Goal: Transaction & Acquisition: Download file/media

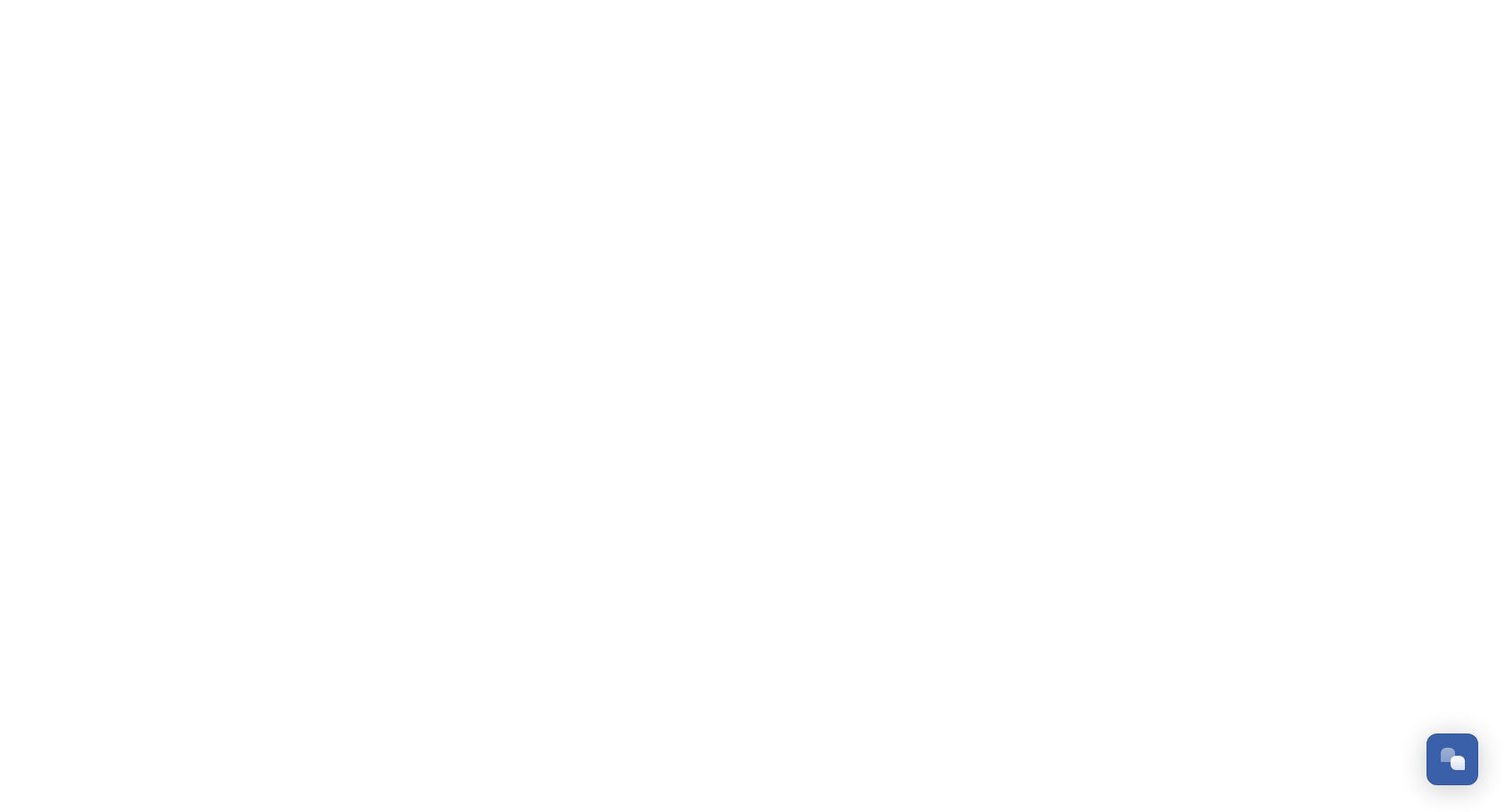
click at [8, 0] on html "Dismiss GoSquared Assistant Chat with SnapSea Team GoSquared Assistant Submit G…" at bounding box center [752, 0] width 1505 height 0
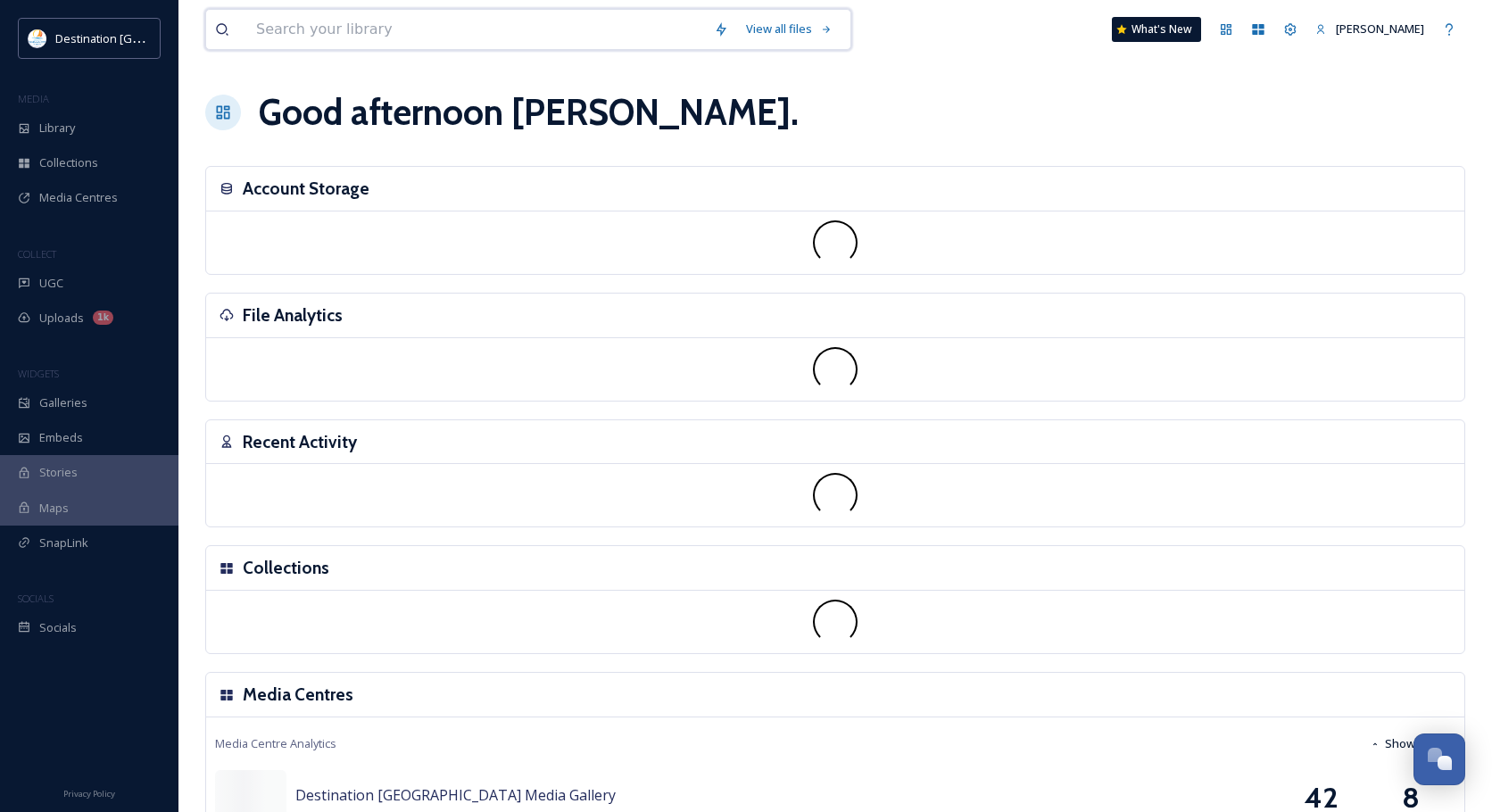
click at [333, 41] on input at bounding box center [476, 29] width 458 height 40
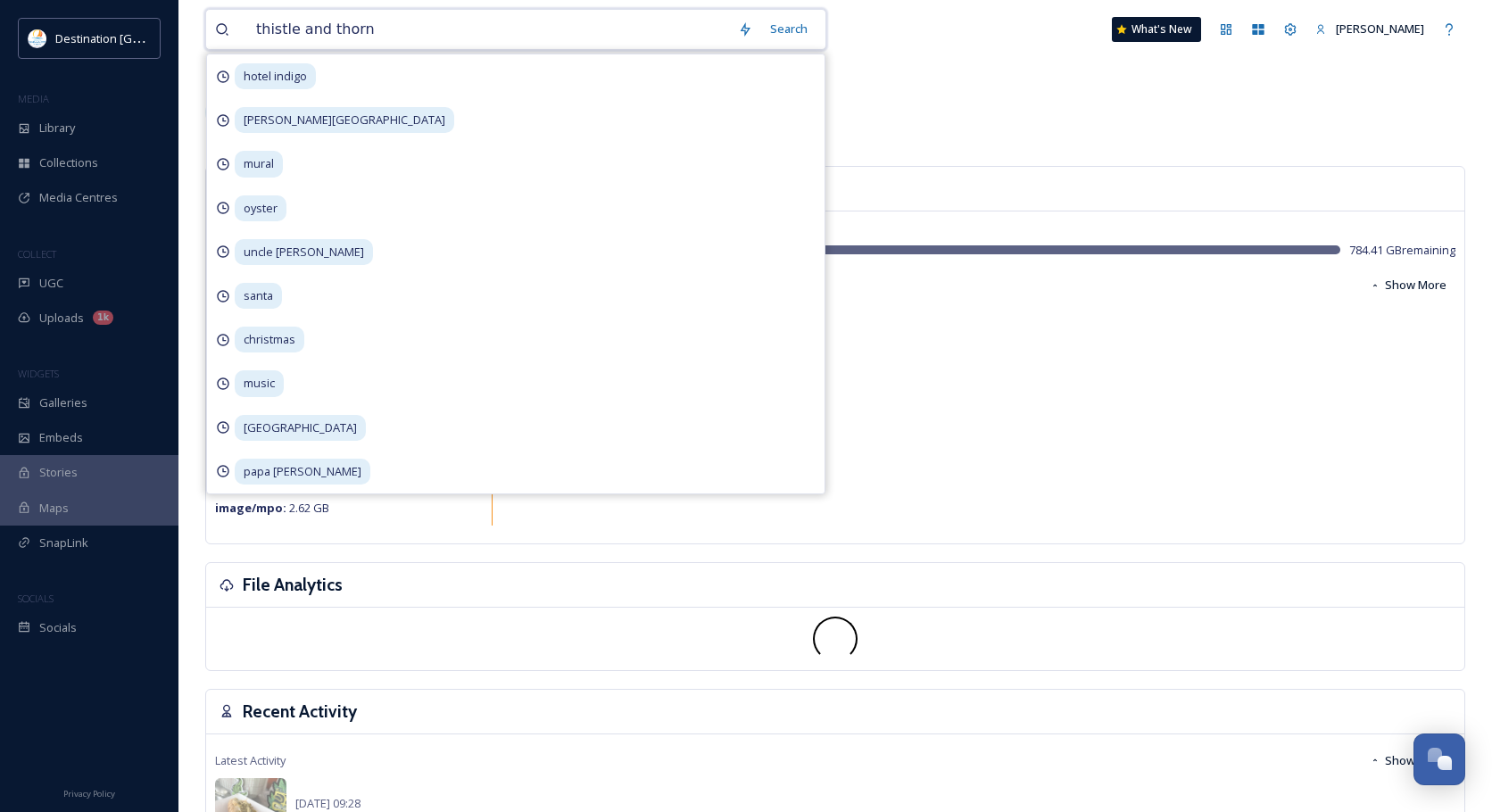
type input "thistle and [PERSON_NAME]"
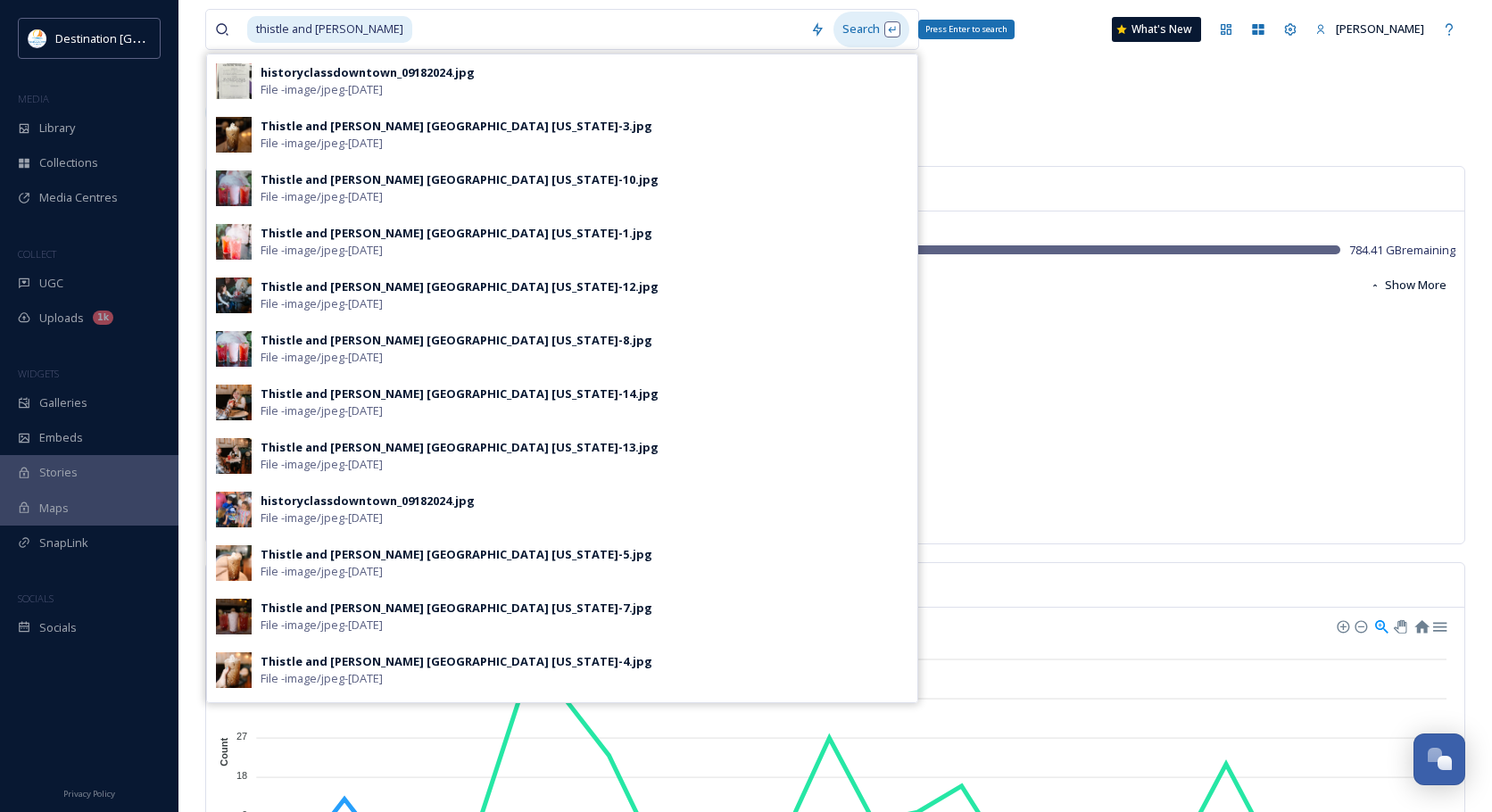
click at [838, 25] on div "Search Press Enter to search" at bounding box center [872, 28] width 76 height 35
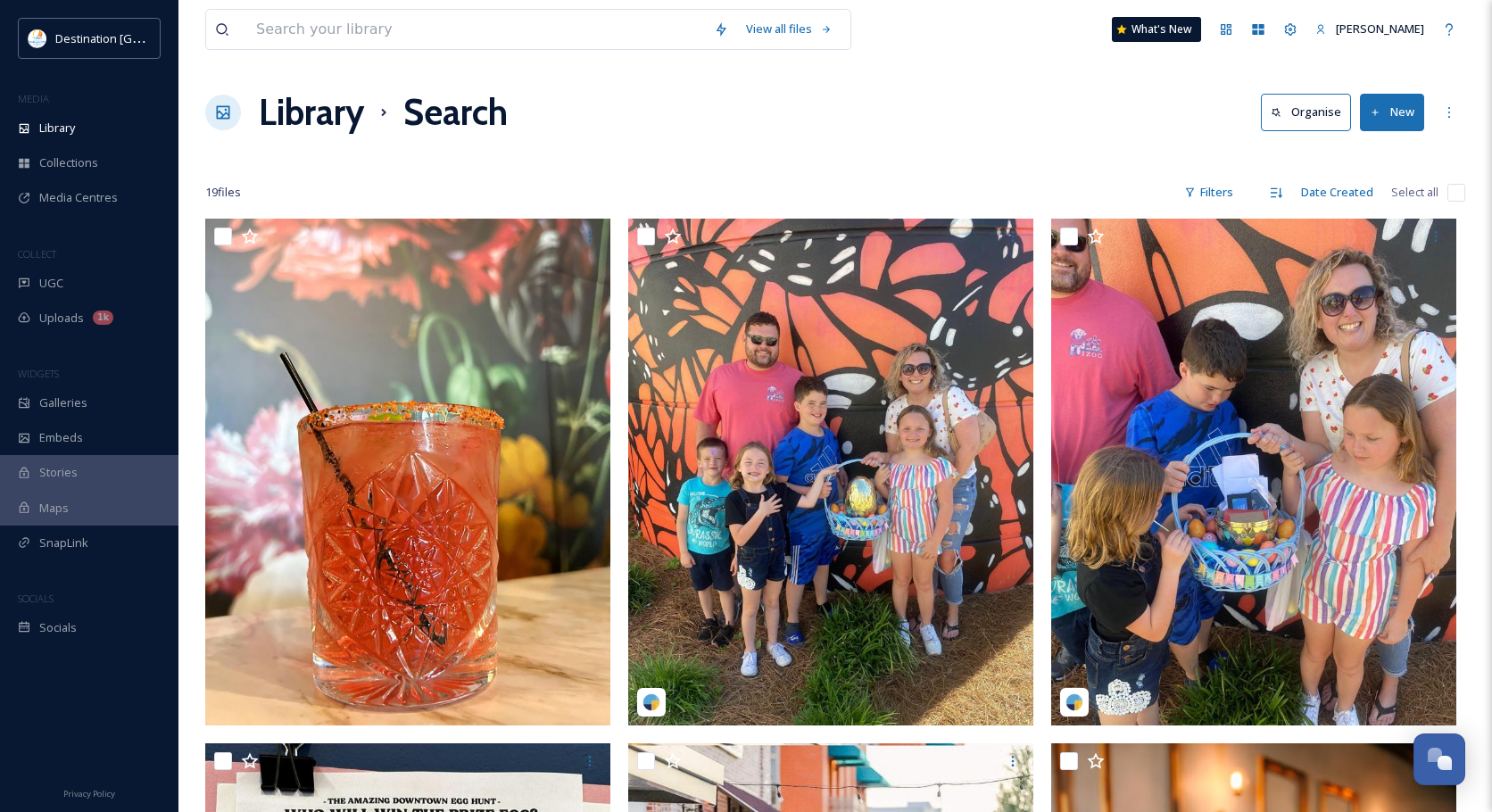
click at [1021, 152] on div at bounding box center [835, 157] width 1260 height 18
click at [1452, 118] on icon at bounding box center [1449, 112] width 14 height 14
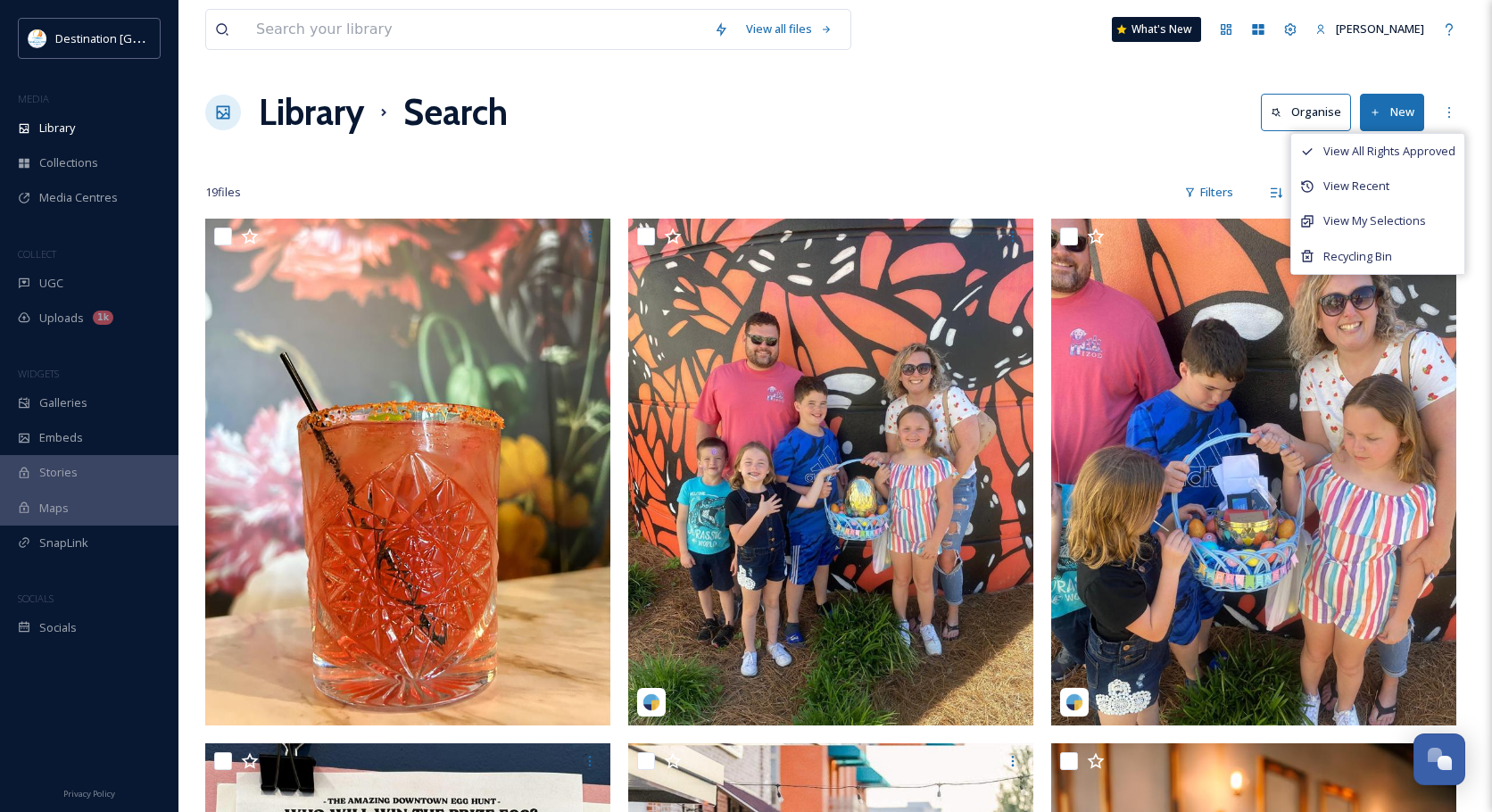
click at [1176, 160] on div at bounding box center [835, 157] width 1260 height 18
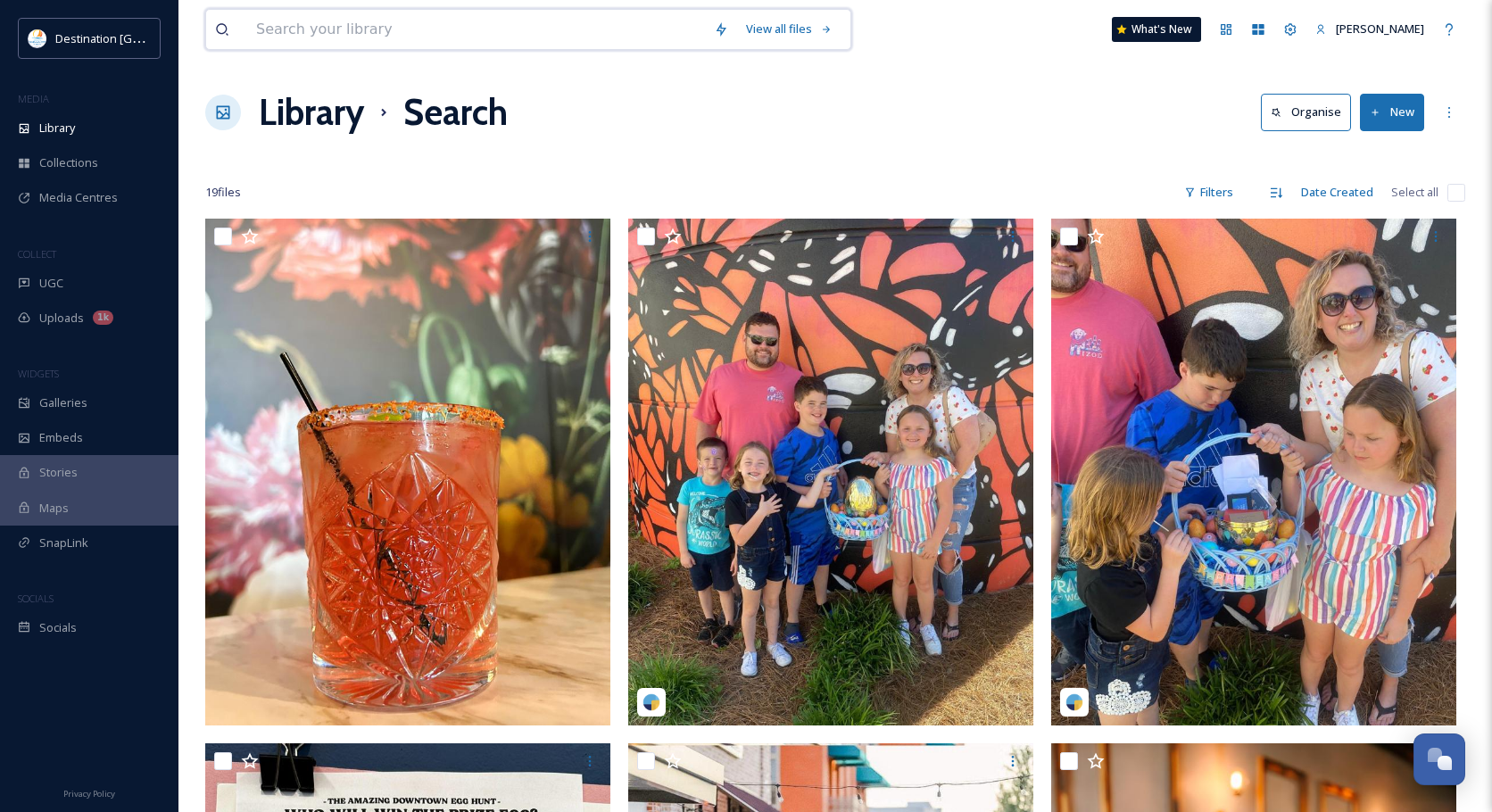
click at [407, 29] on input at bounding box center [476, 29] width 458 height 40
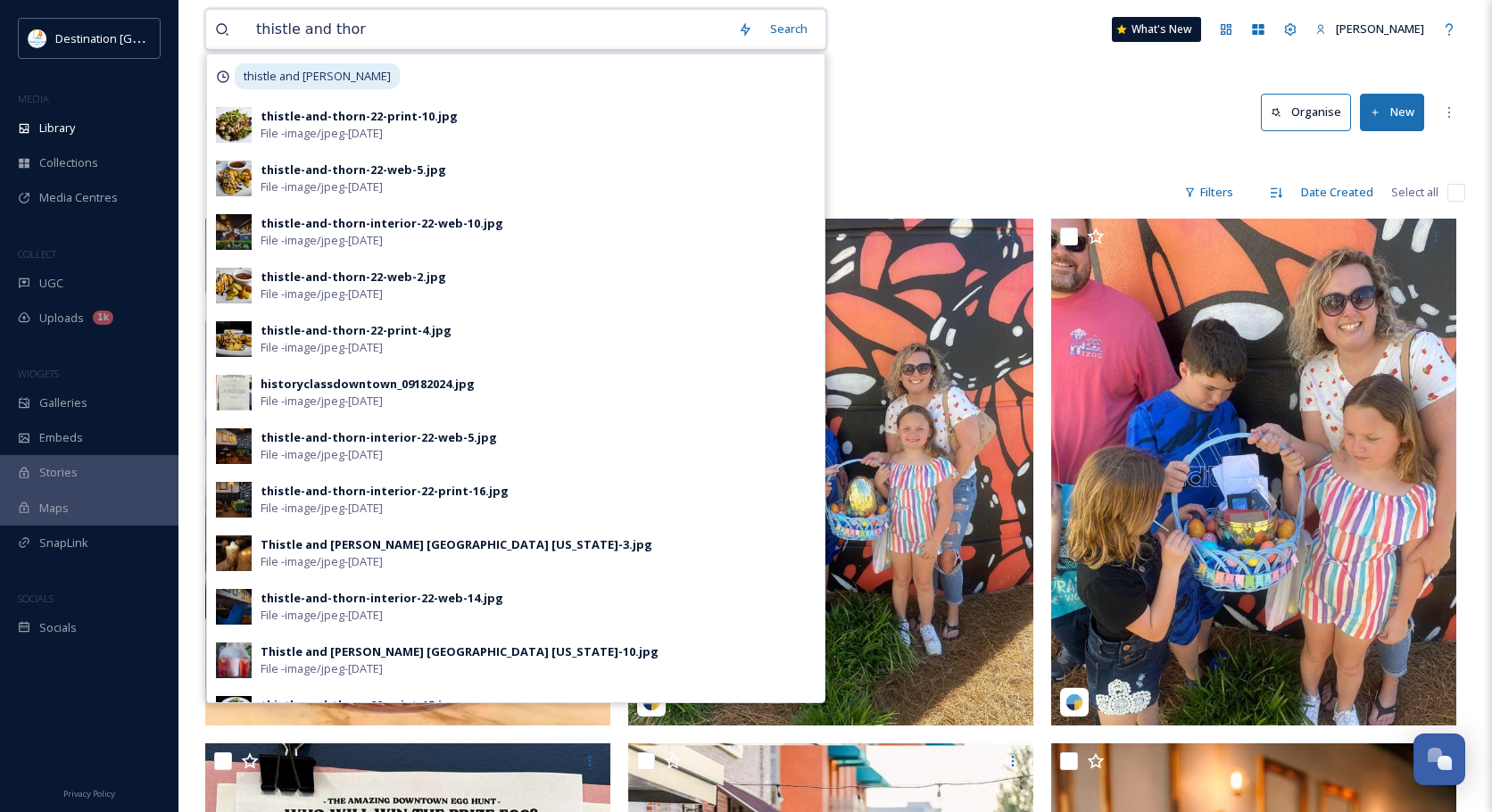
type input "thistle and thorn"
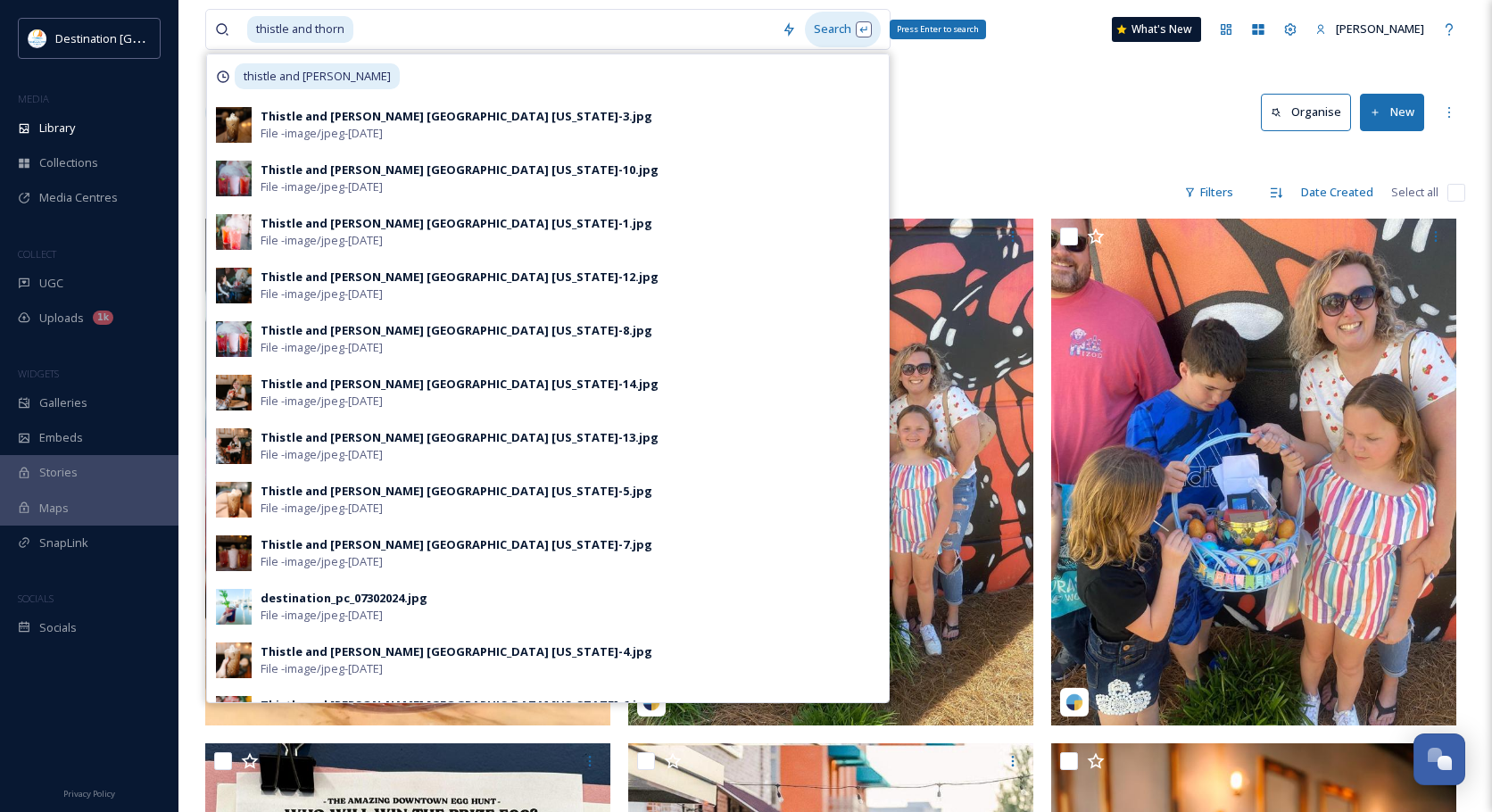
click at [818, 13] on div "Search Press Enter to search" at bounding box center [842, 28] width 76 height 35
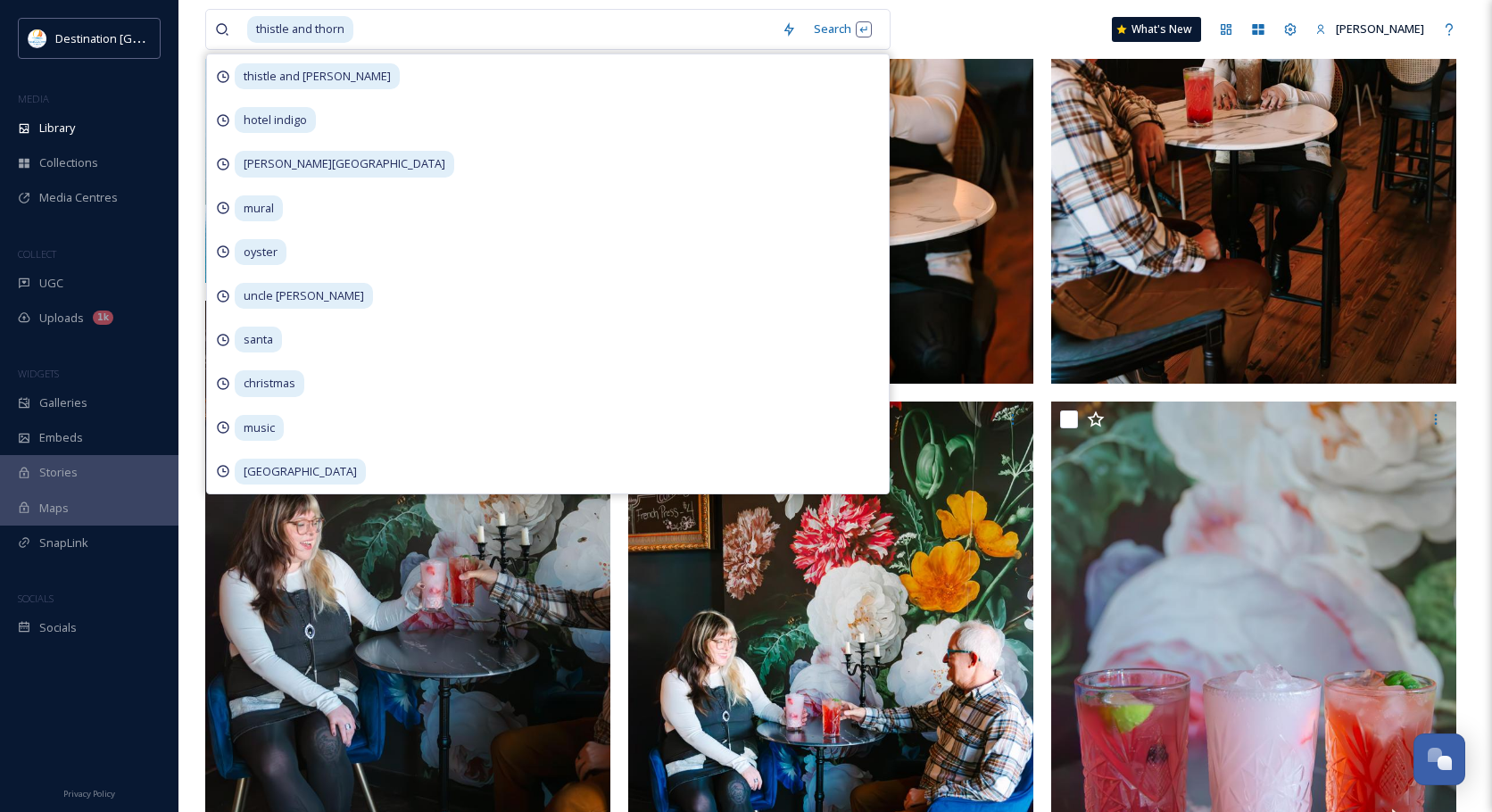
scroll to position [447, 0]
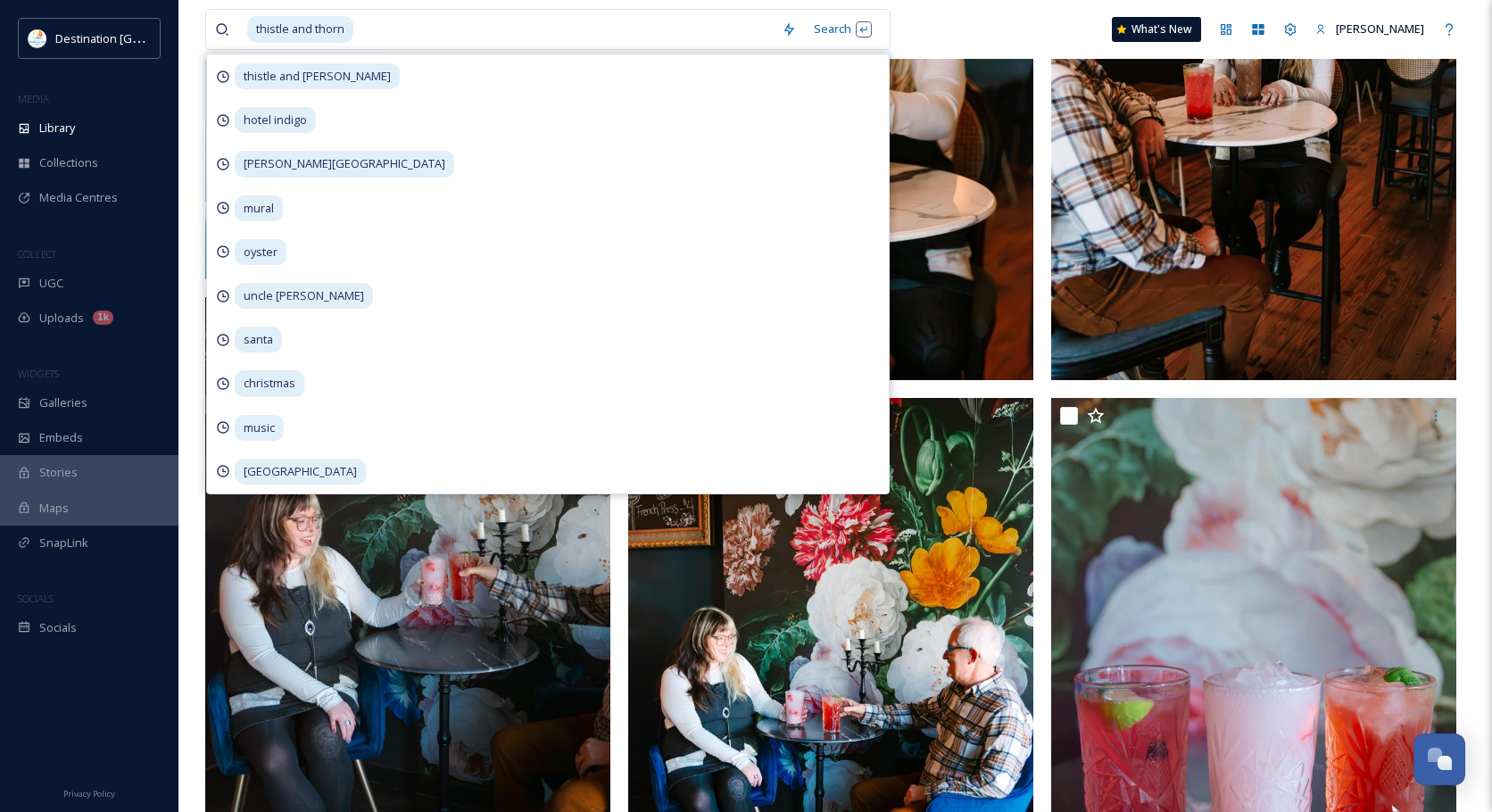
click at [984, 31] on div "thistle and thorn Search thistle and [PERSON_NAME] hotel indigo [PERSON_NAME] t…" at bounding box center [835, 29] width 1260 height 59
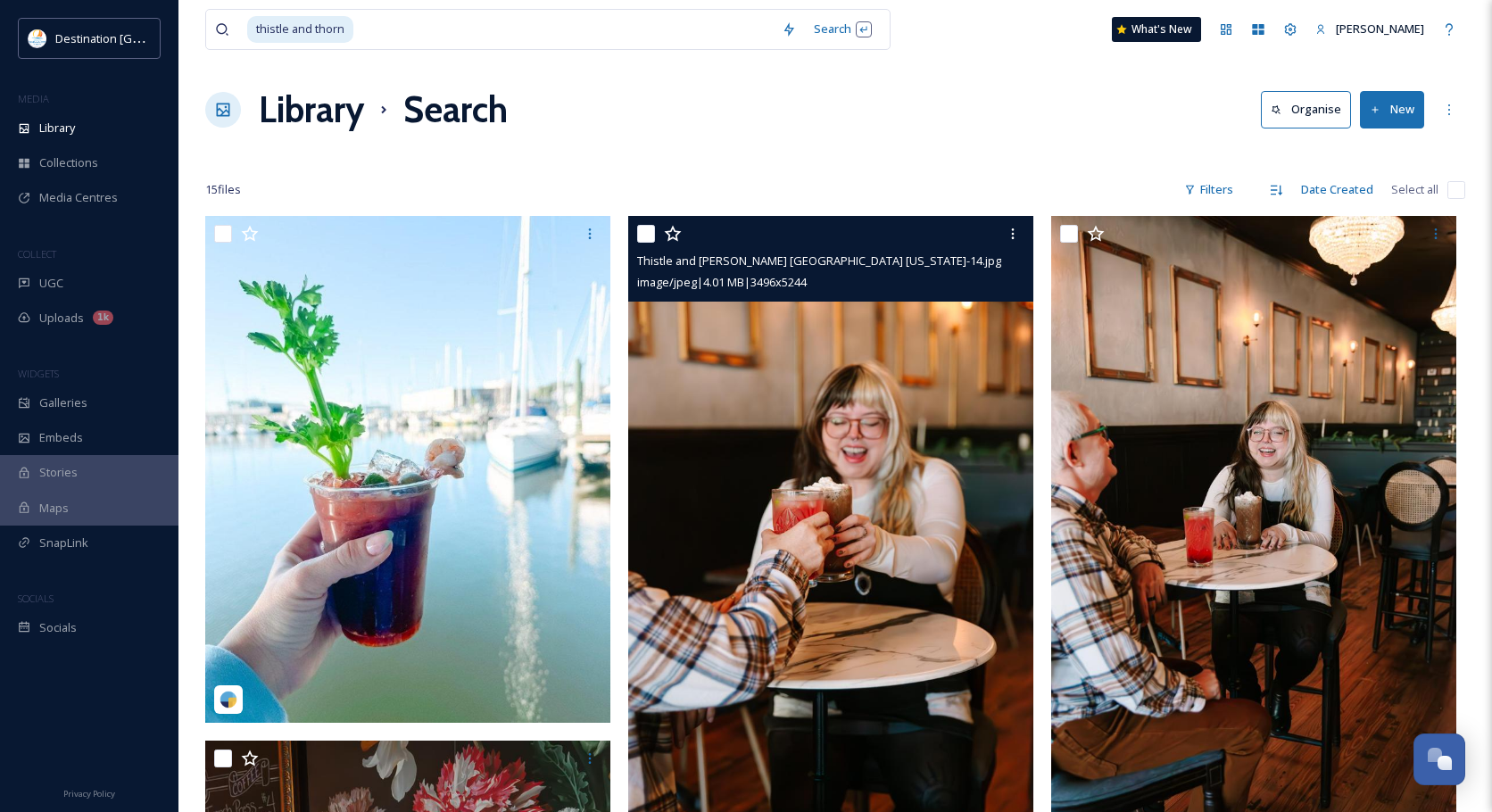
scroll to position [0, 0]
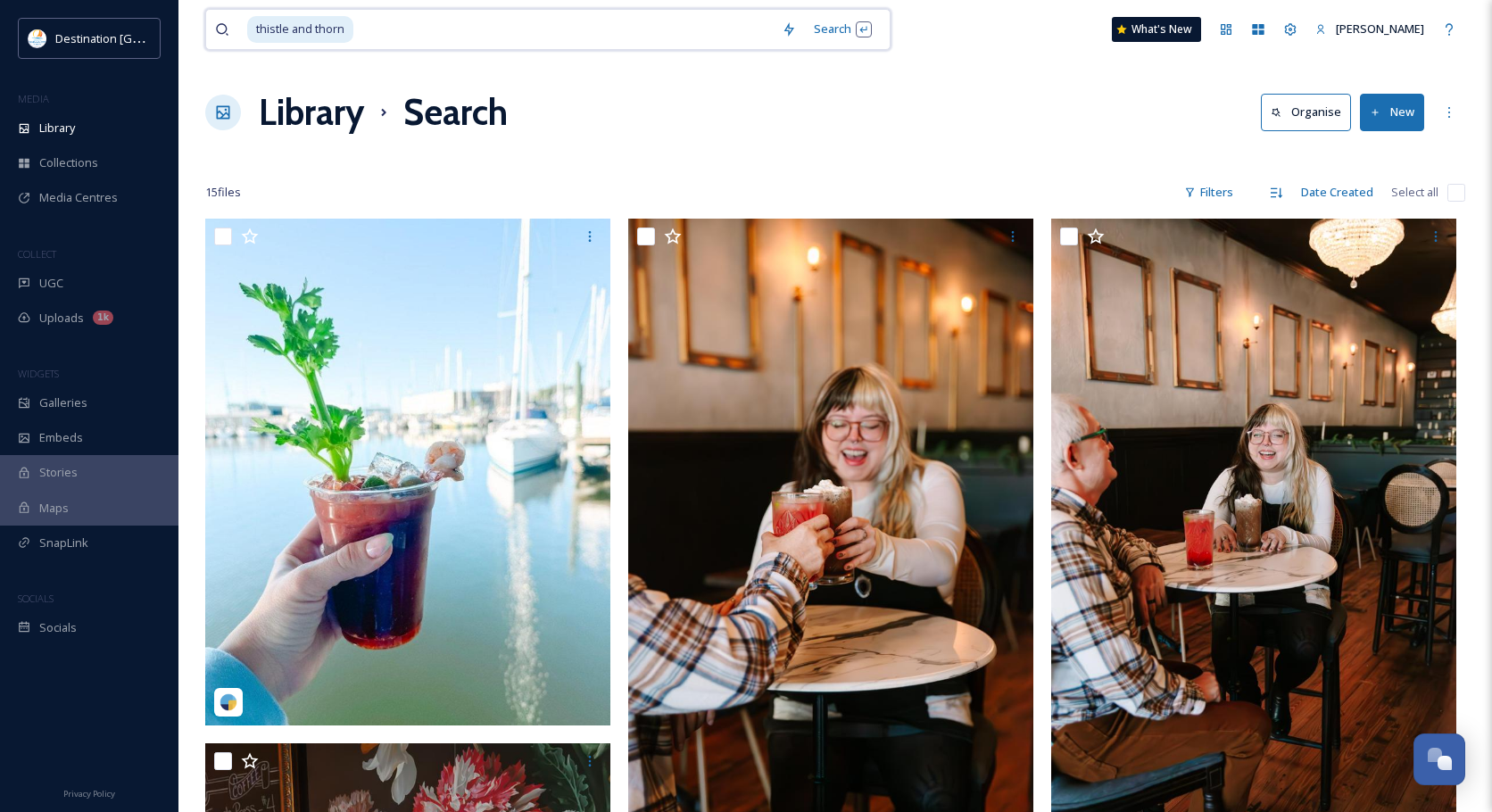
click at [415, 21] on input at bounding box center [564, 29] width 417 height 40
type input "="
type input "thistle"
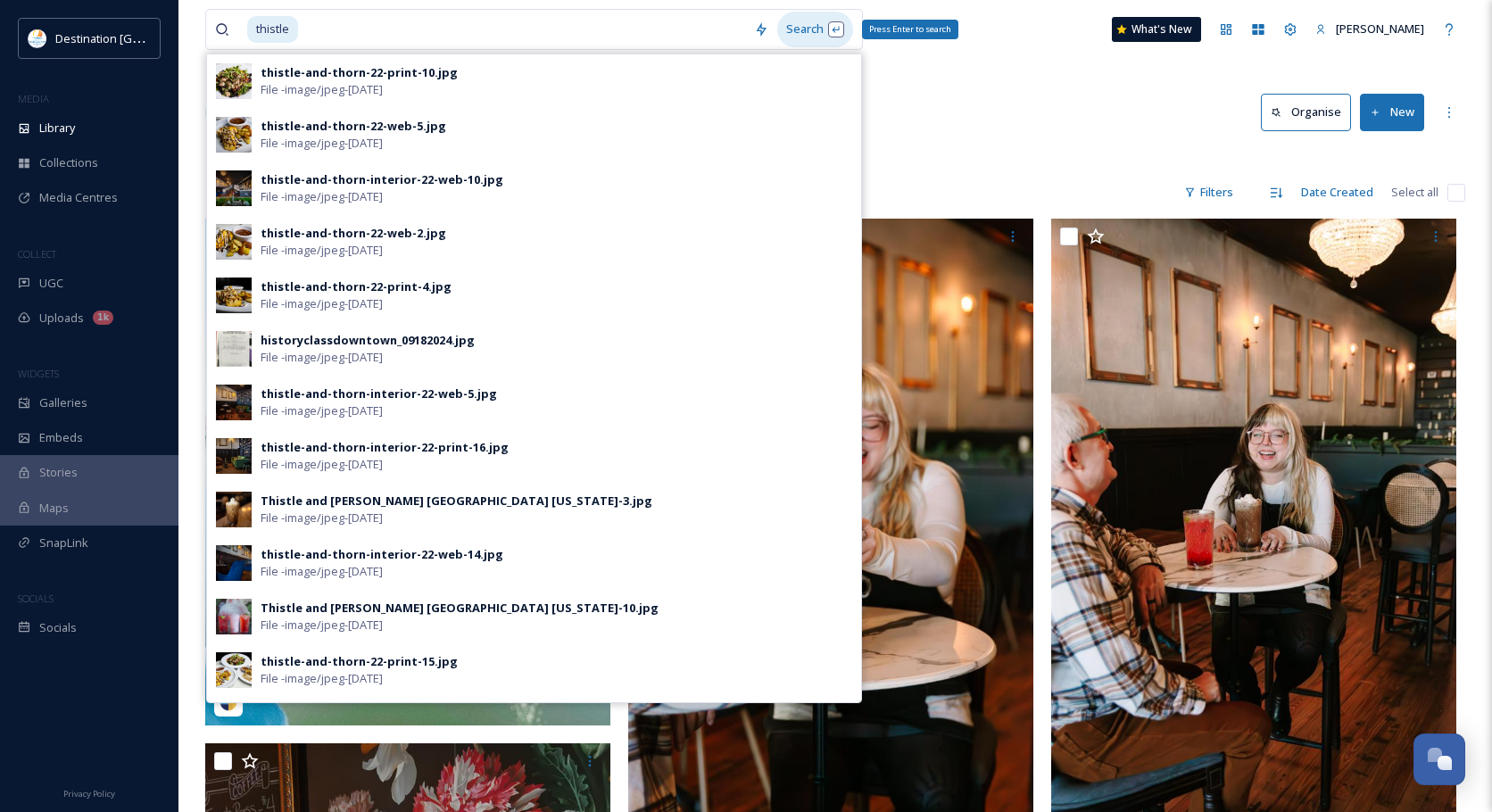
click at [787, 36] on div "Search Press Enter to search" at bounding box center [815, 28] width 76 height 35
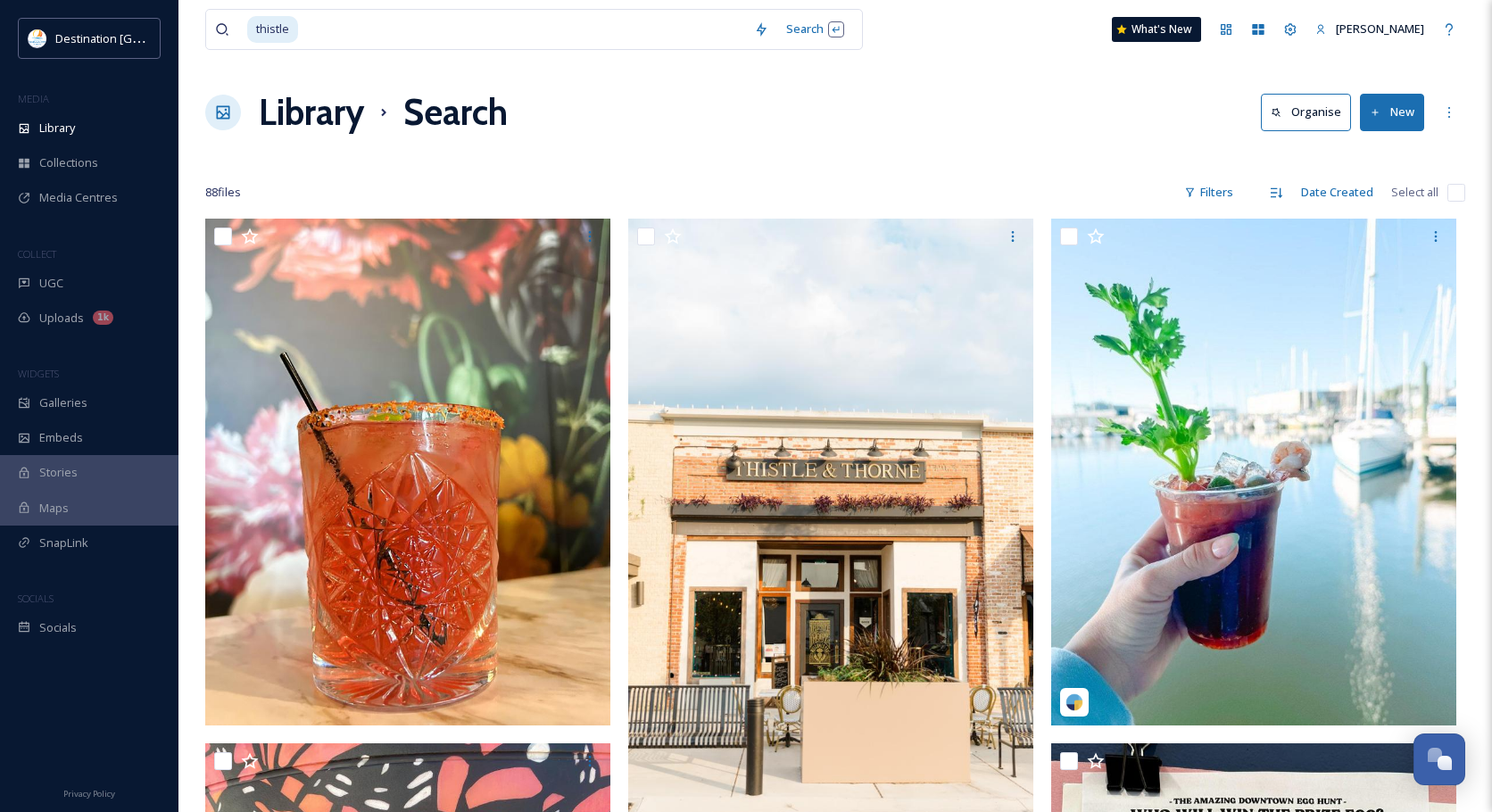
click at [985, 107] on div "Library Search Organise New" at bounding box center [835, 112] width 1260 height 54
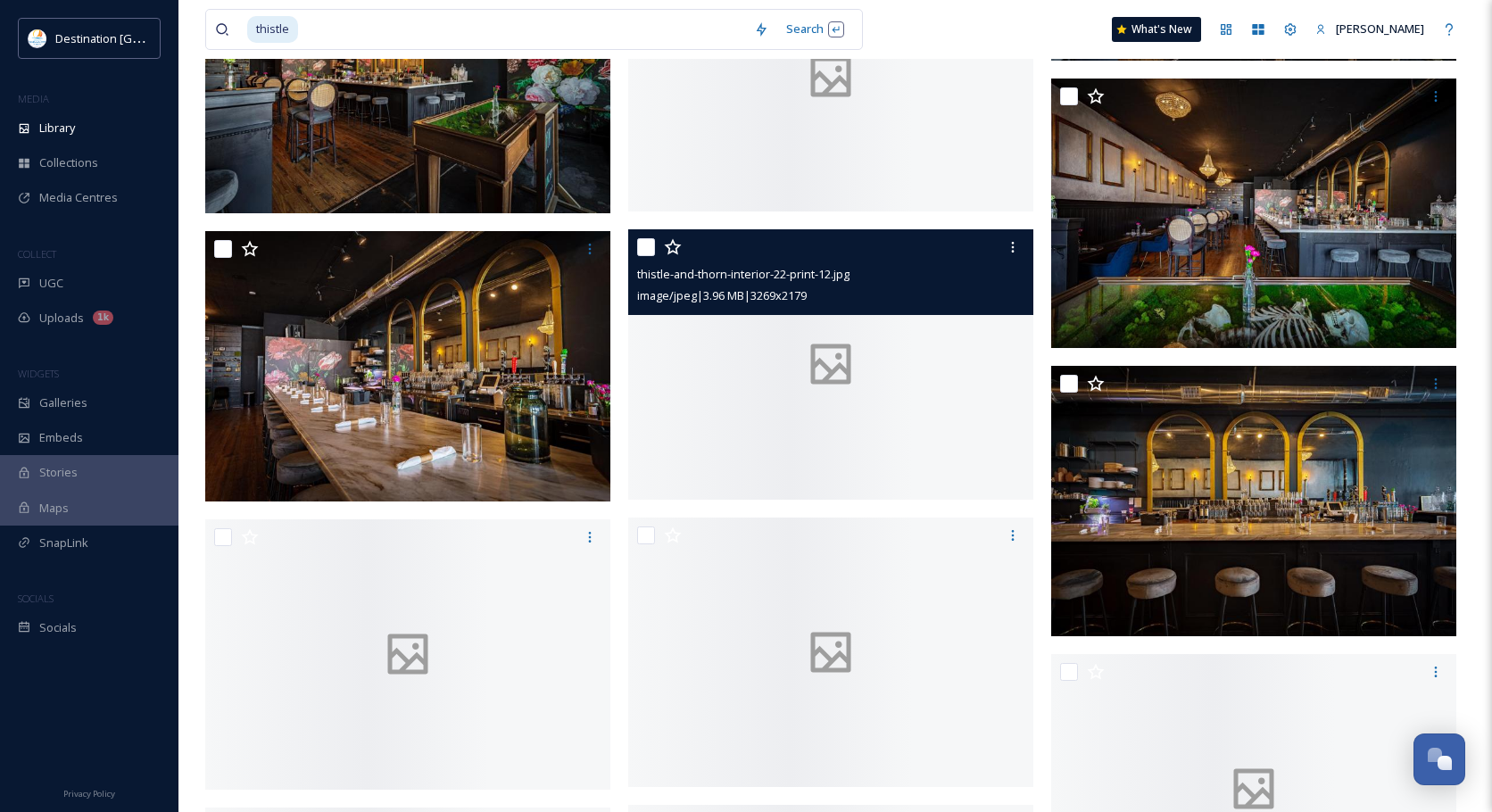
scroll to position [5622, 0]
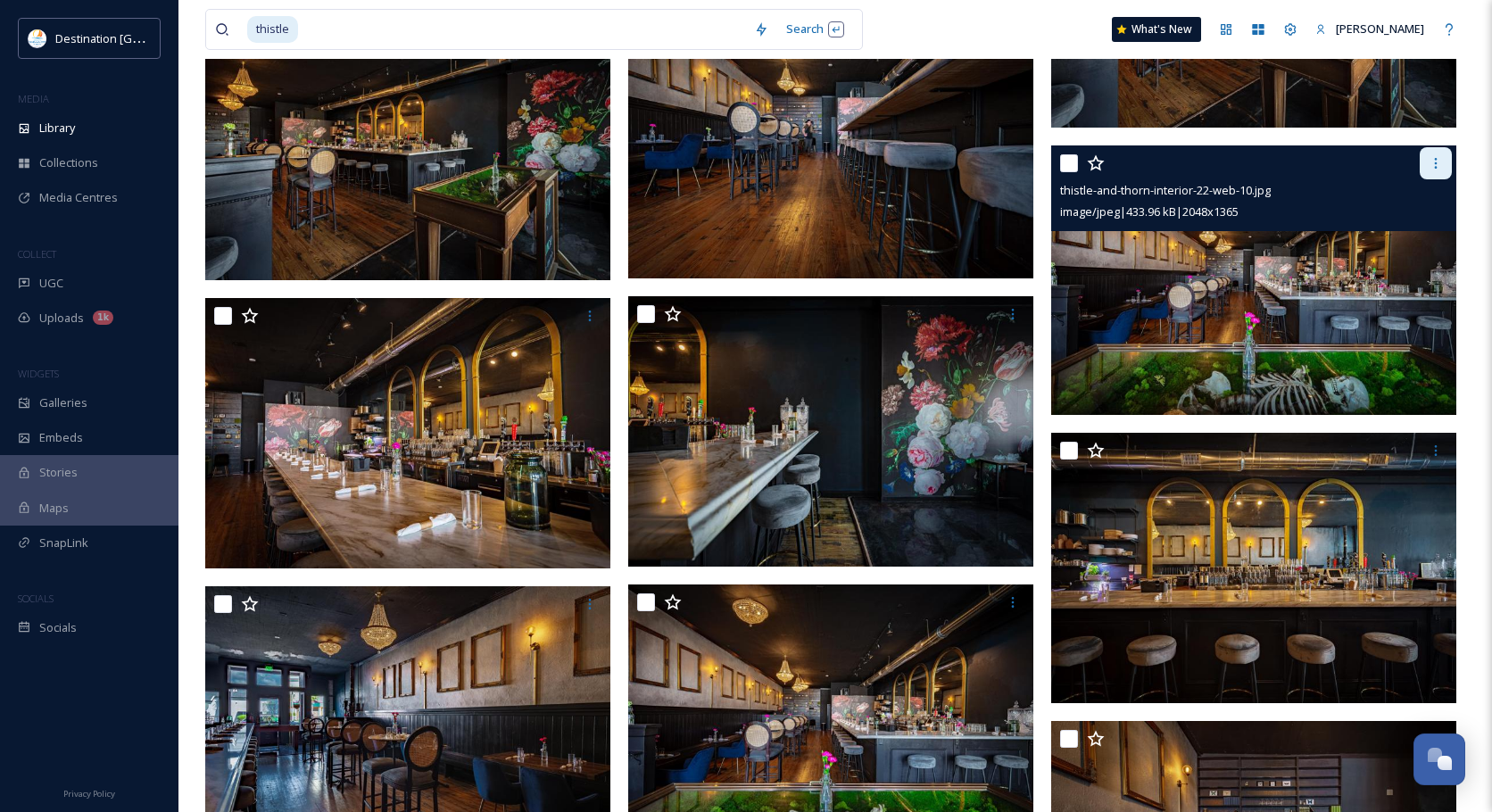
click at [1423, 169] on div at bounding box center [1436, 163] width 32 height 32
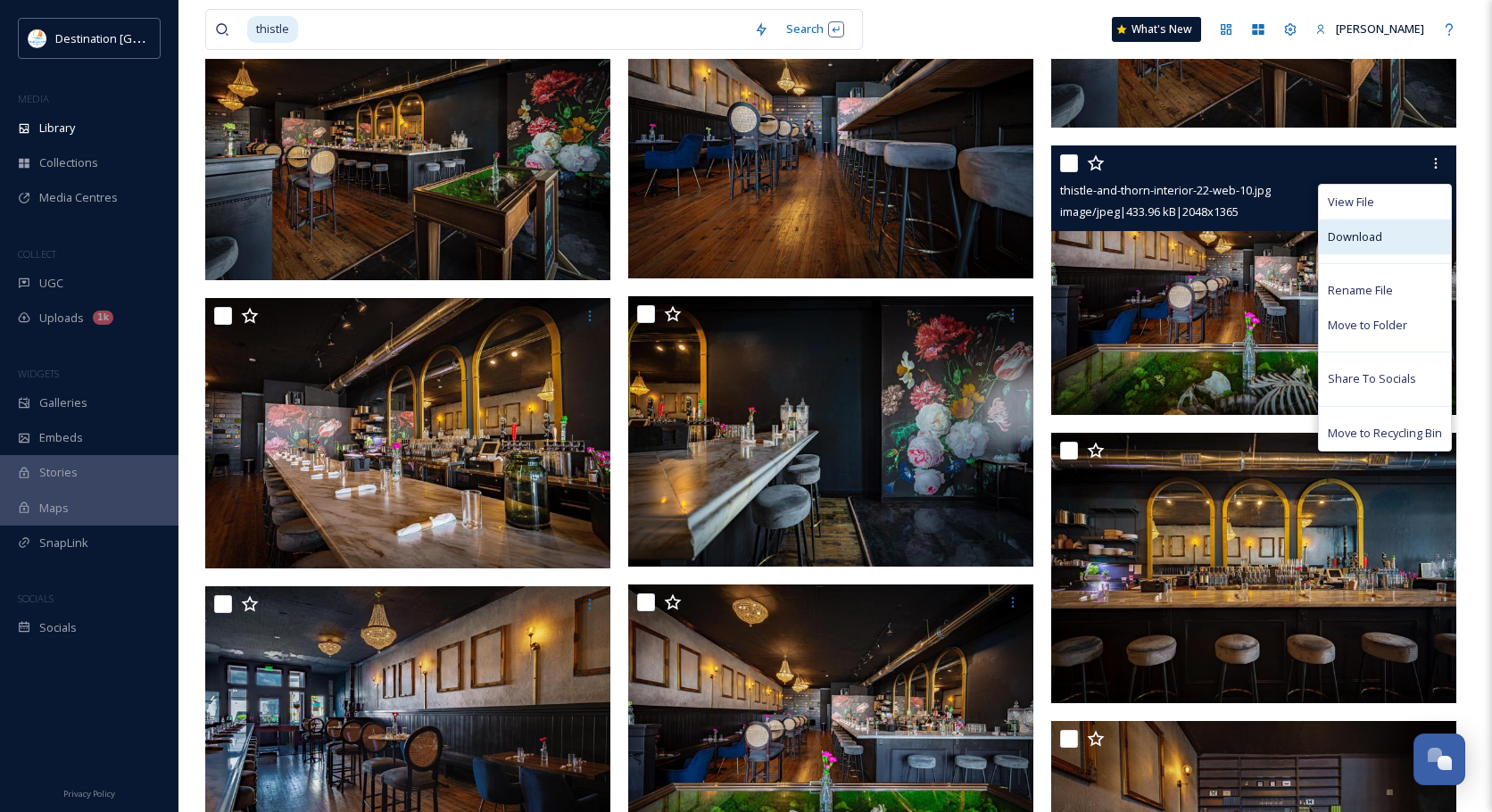
click at [1382, 228] on div "Download" at bounding box center [1385, 236] width 132 height 35
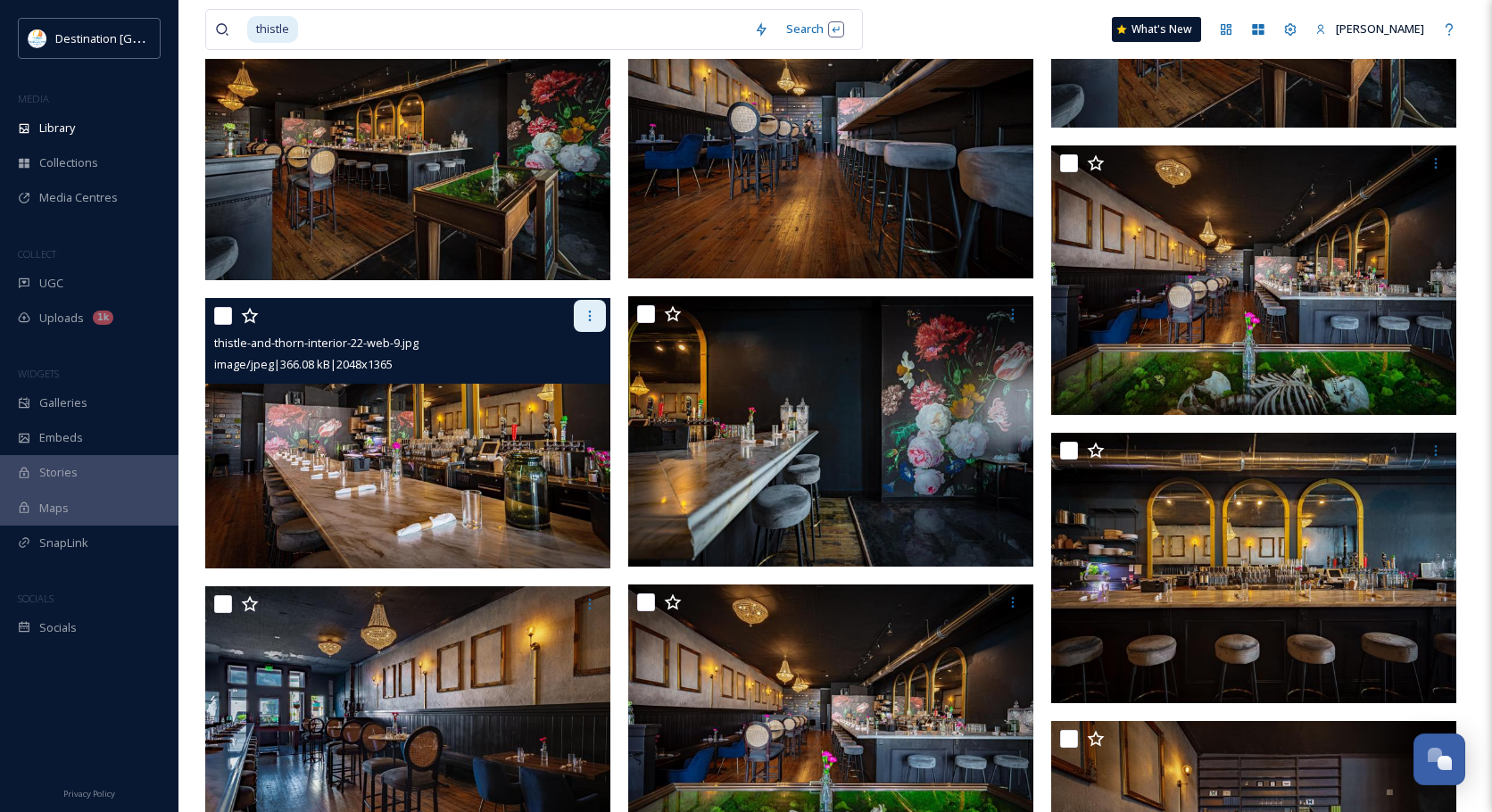
click at [593, 319] on icon at bounding box center [589, 315] width 14 height 14
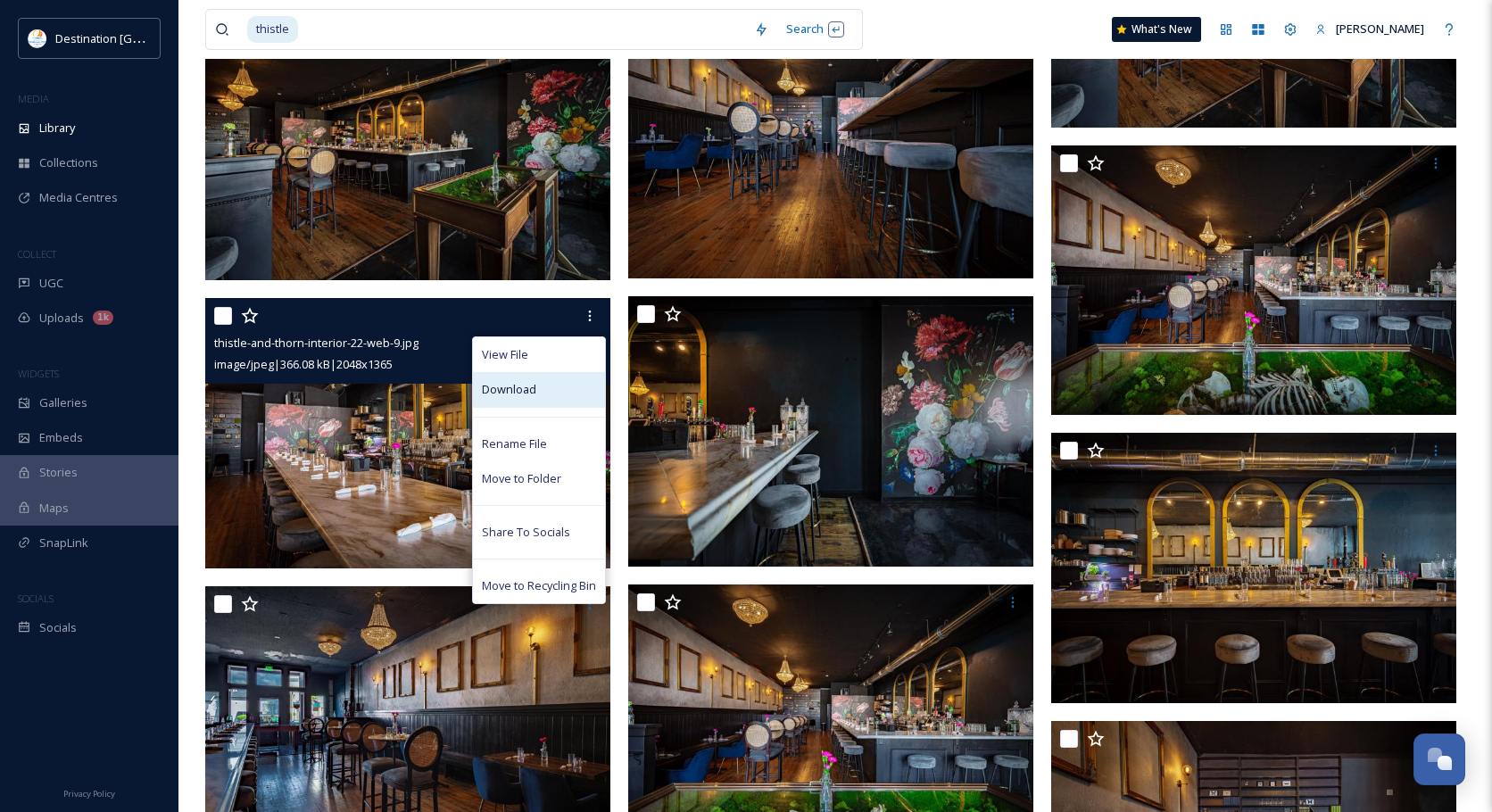
click at [550, 381] on div "Download" at bounding box center [539, 389] width 132 height 35
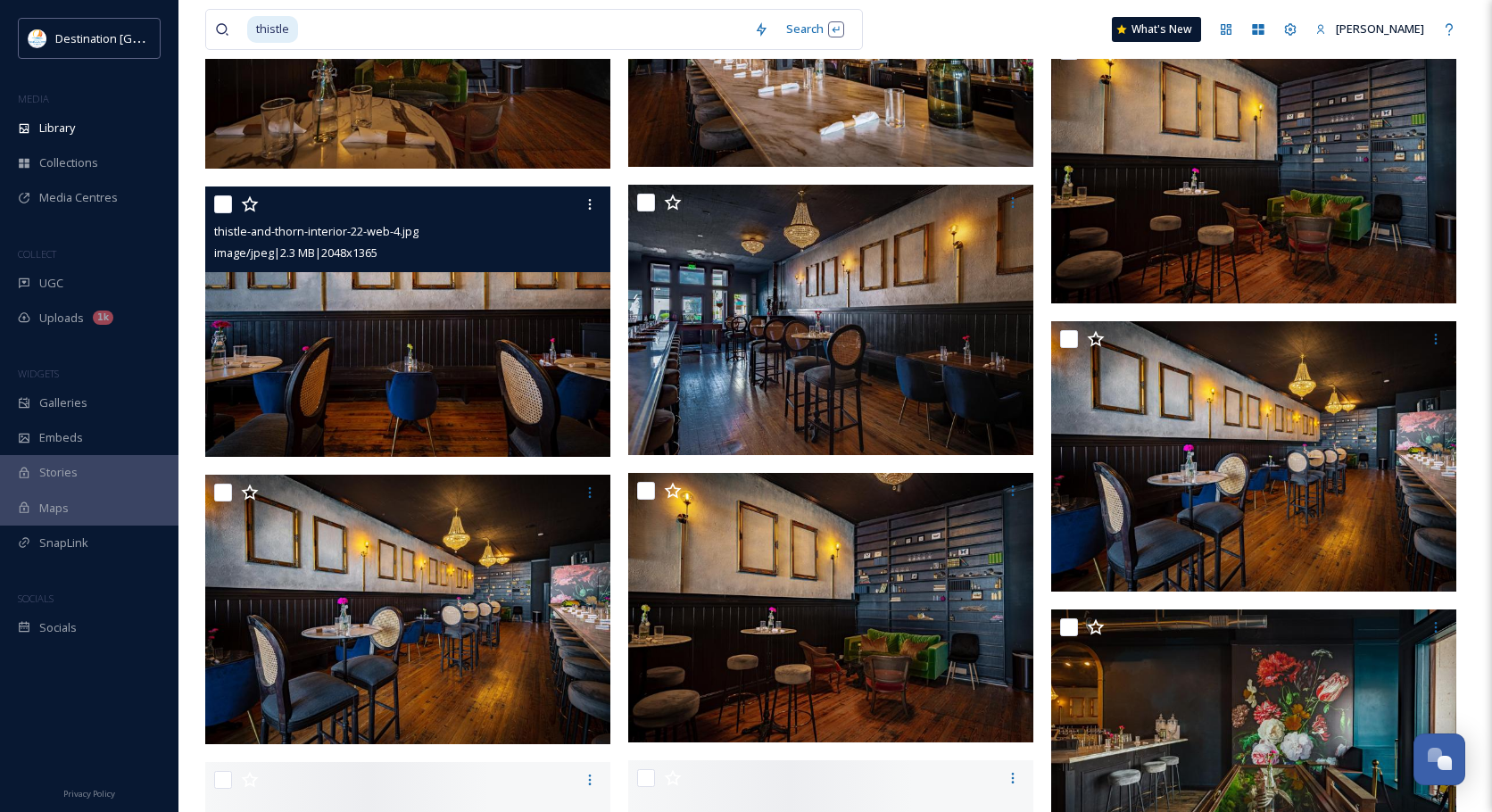
scroll to position [6603, 0]
